Goal: Task Accomplishment & Management: Manage account settings

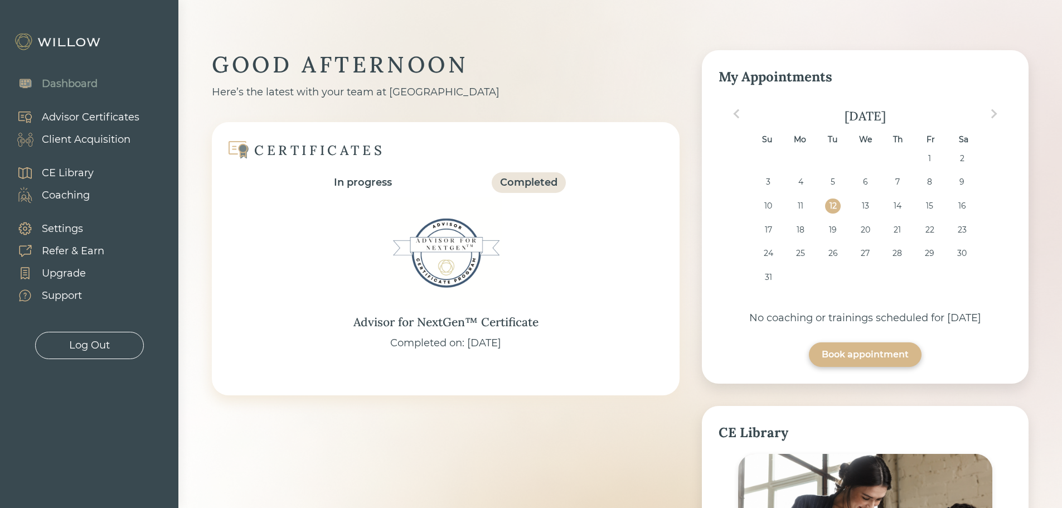
click at [105, 143] on div "Client Acquisition" at bounding box center [86, 139] width 89 height 15
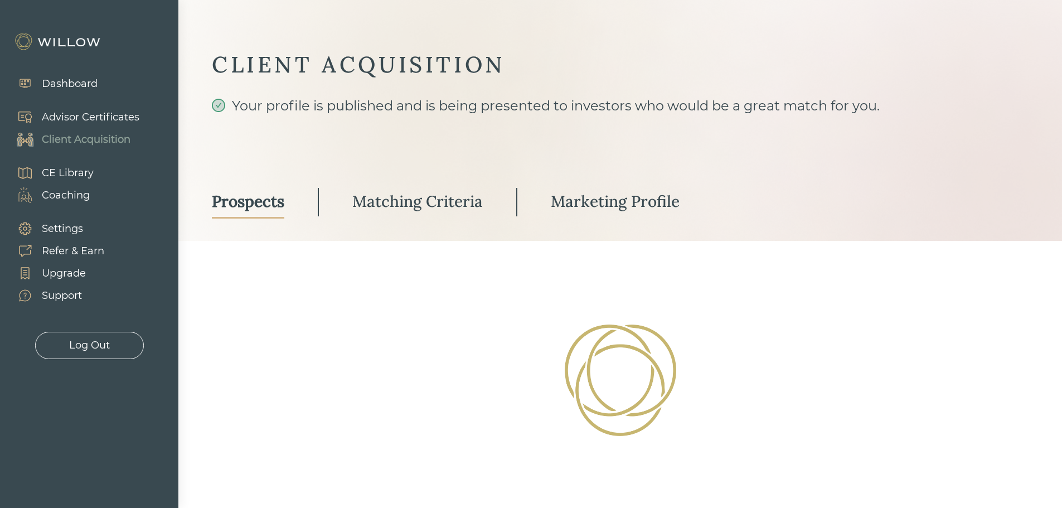
select select "3"
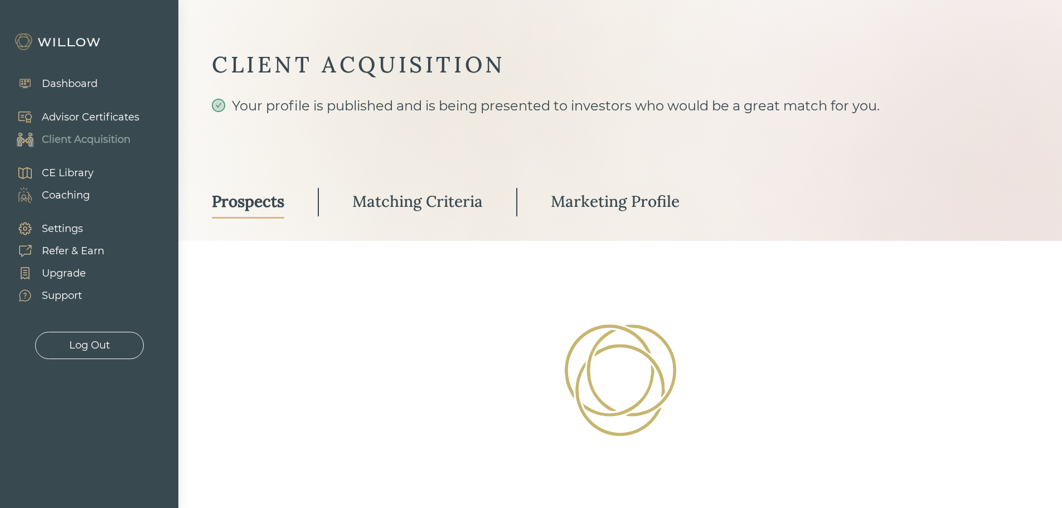
select select "3"
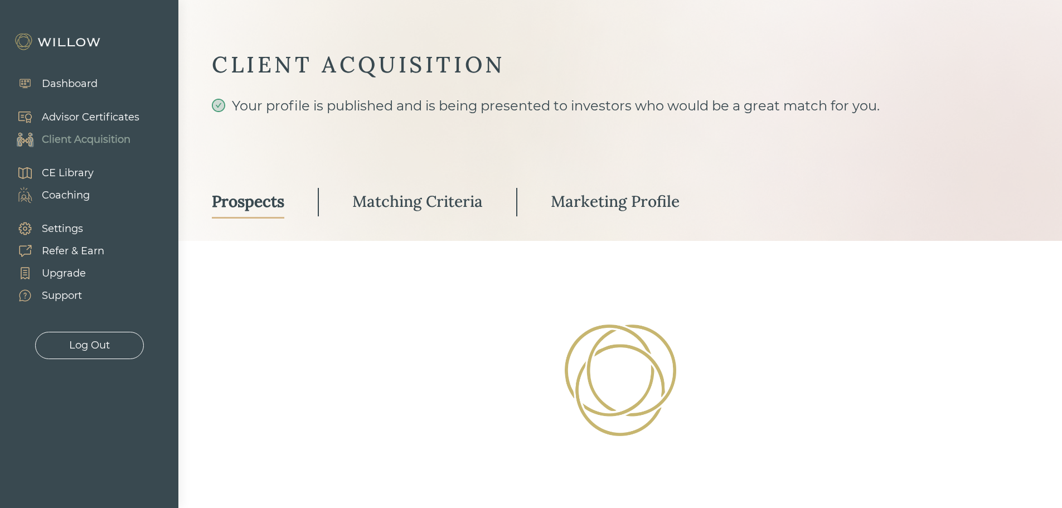
select select "3"
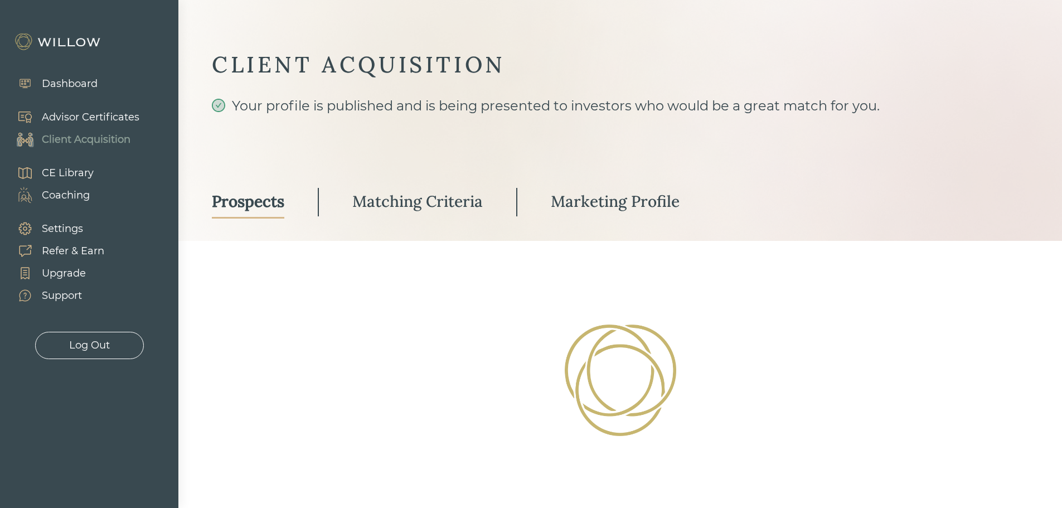
select select "3"
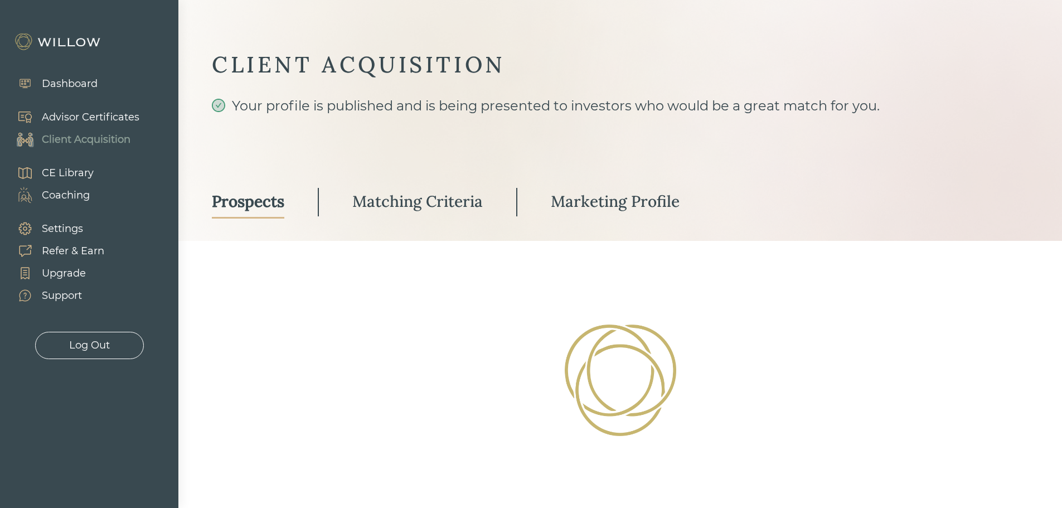
select select "3"
select select "1"
select select "3"
select select "2"
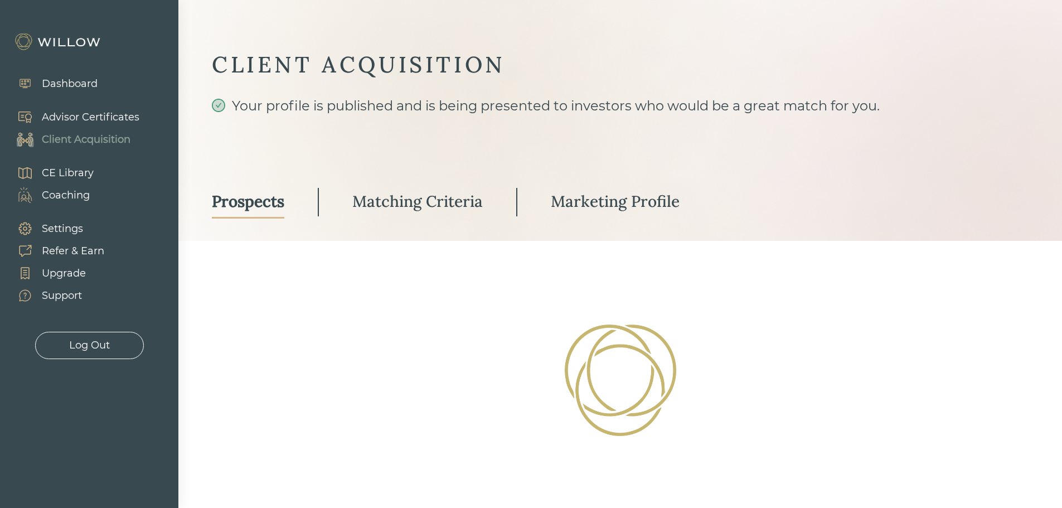
select select "2"
select select "10"
select select "1"
select select "2"
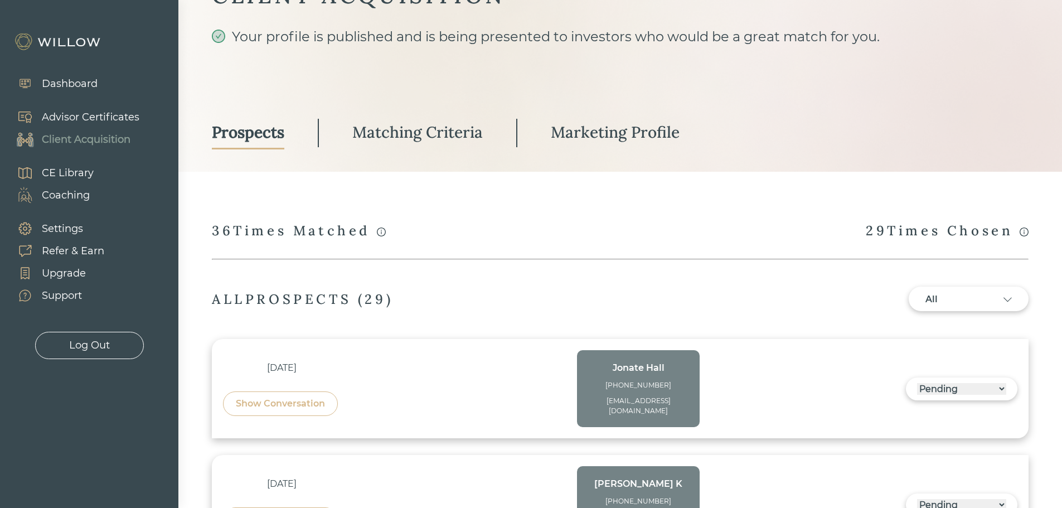
scroll to position [446, 0]
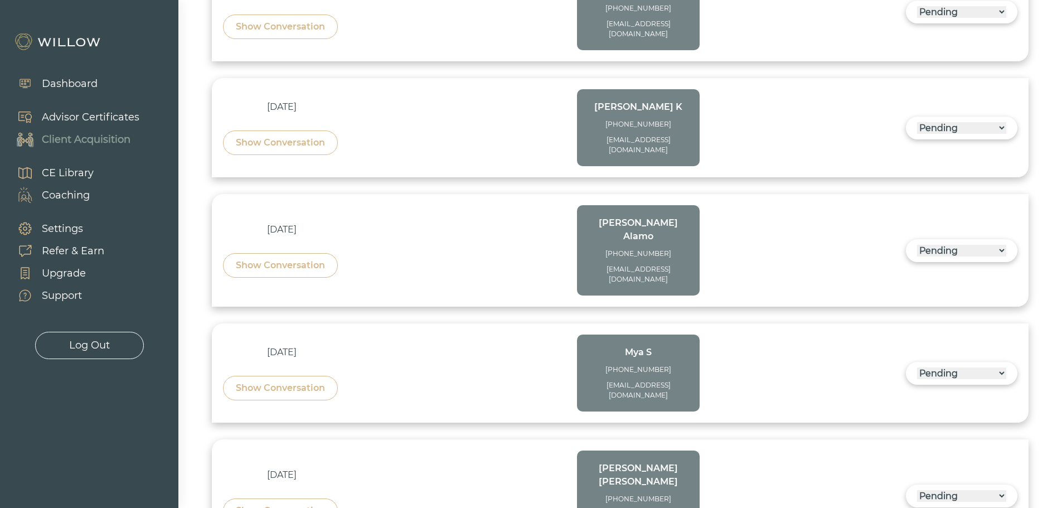
click at [285, 381] on div "Show Conversation" at bounding box center [280, 387] width 89 height 13
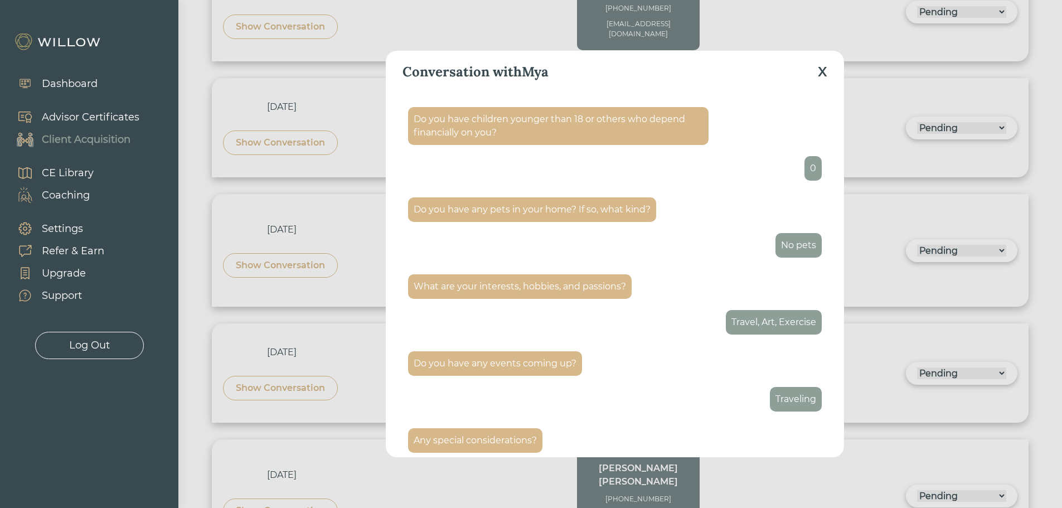
scroll to position [366, 0]
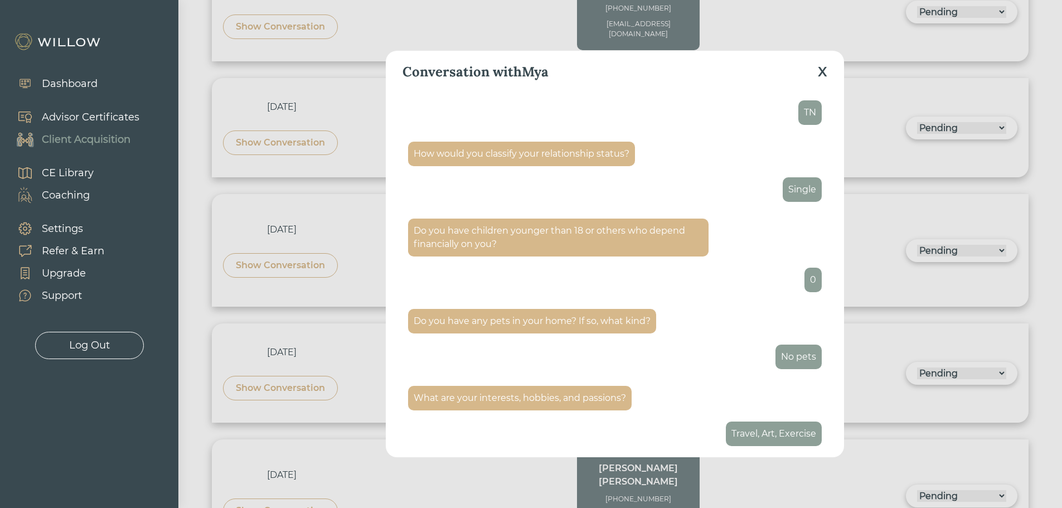
click at [825, 73] on div "X" at bounding box center [822, 72] width 9 height 20
